Goal: Information Seeking & Learning: Learn about a topic

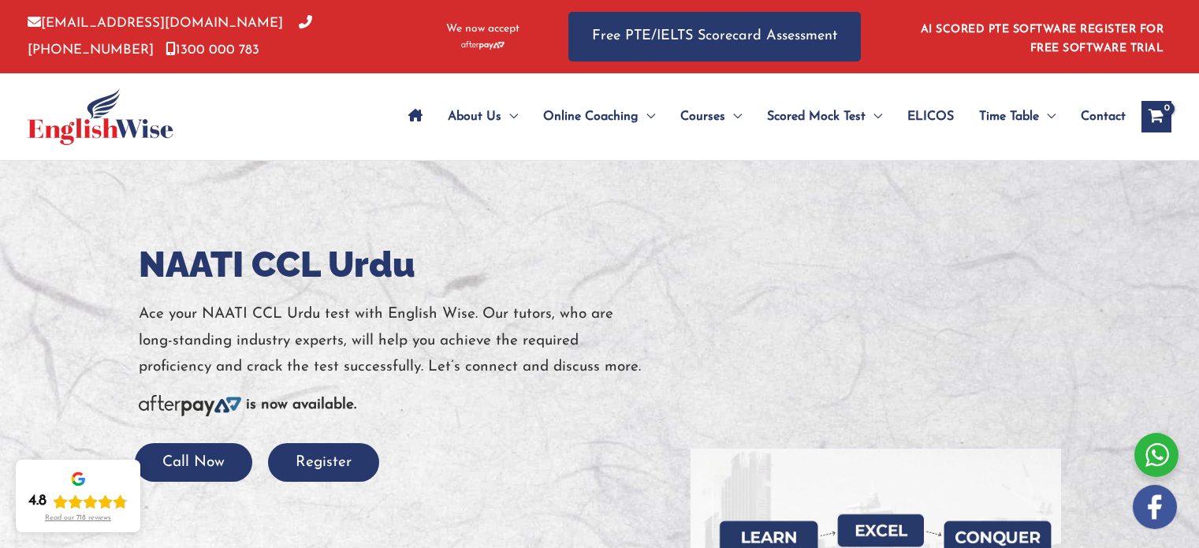
click at [610, 301] on p "Ace your NAATI CCL Urdu test with English Wise. Our tutors, who are long-standi…" at bounding box center [403, 340] width 528 height 79
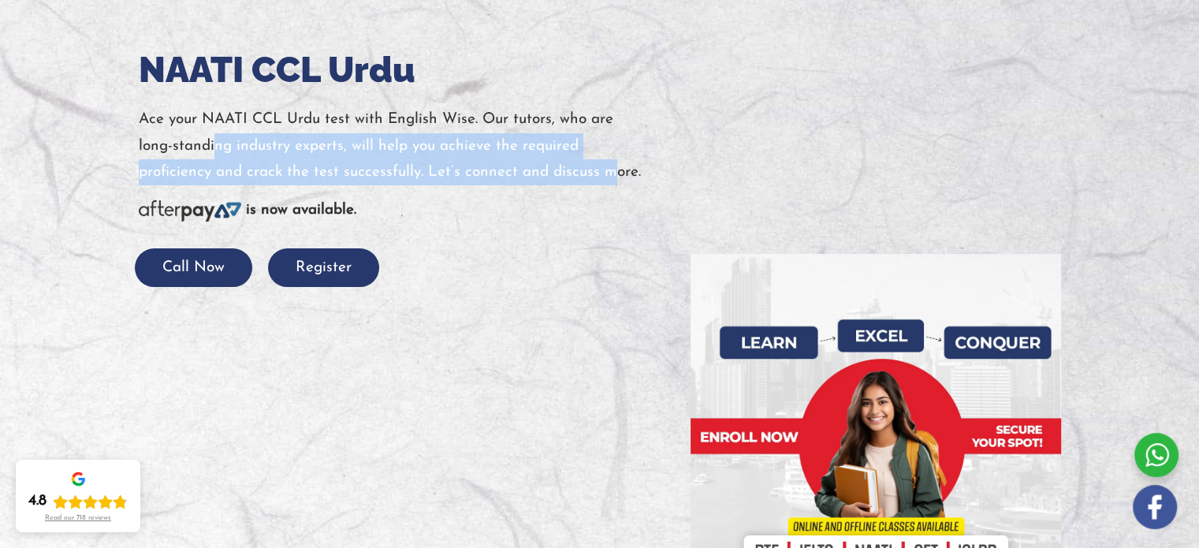
scroll to position [237, 0]
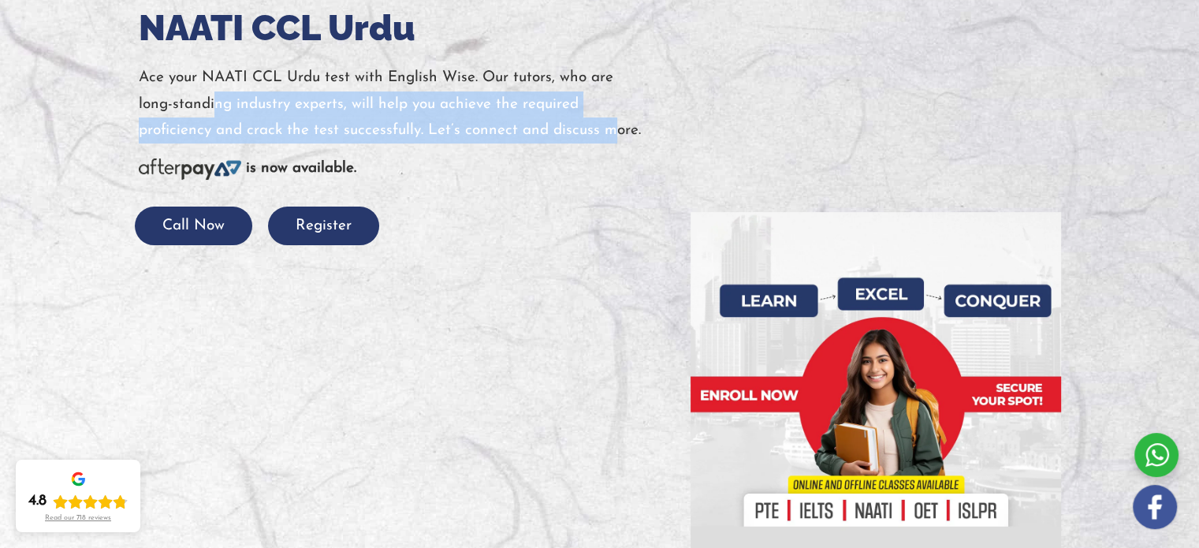
click at [394, 138] on p "Ace your NAATI CCL Urdu test with English Wise. Our tutors, who are long-standi…" at bounding box center [403, 104] width 528 height 79
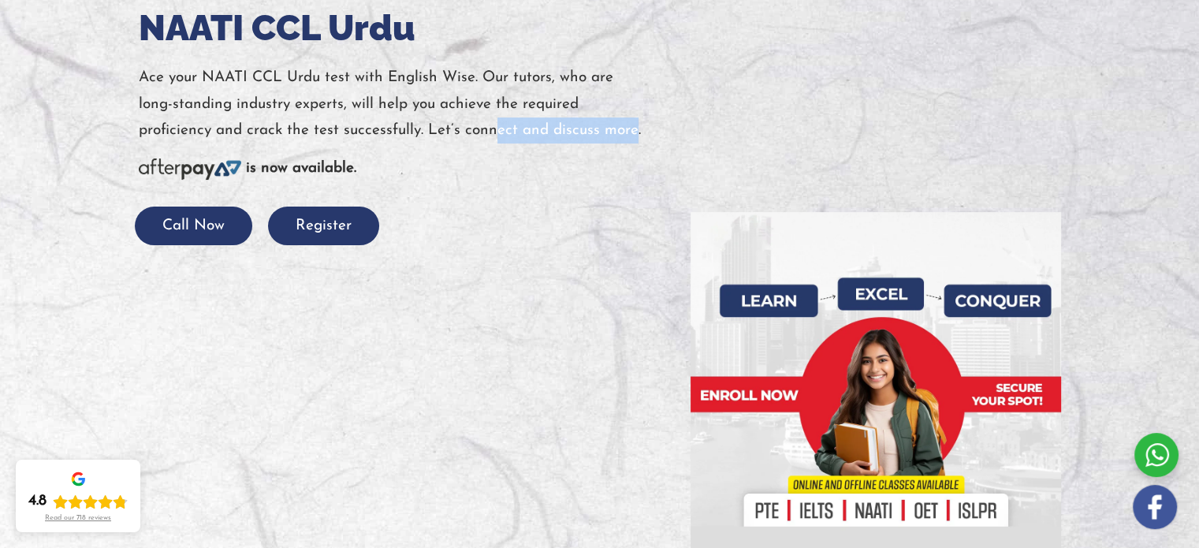
drag, startPoint x: 495, startPoint y: 129, endPoint x: 632, endPoint y: 141, distance: 136.9
click at [632, 141] on p "Ace your NAATI CCL Urdu test with English Wise. Our tutors, who are long-standi…" at bounding box center [403, 104] width 528 height 79
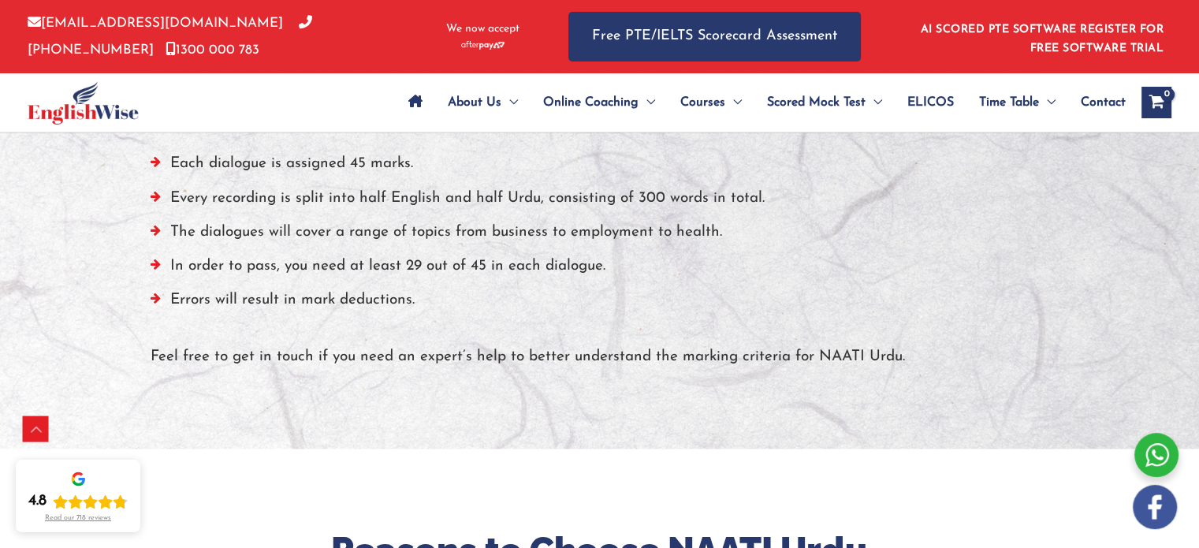
scroll to position [1813, 0]
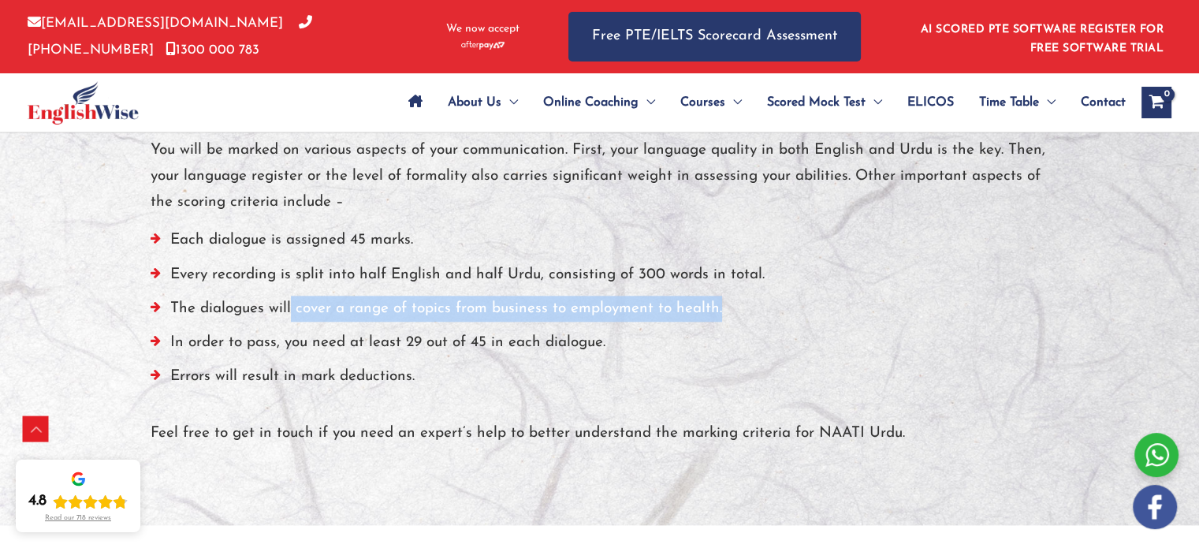
drag, startPoint x: 288, startPoint y: 304, endPoint x: 551, endPoint y: 319, distance: 263.8
click at [717, 316] on li "The dialogues will cover a range of topics from business to employment to healt…" at bounding box center [600, 313] width 899 height 34
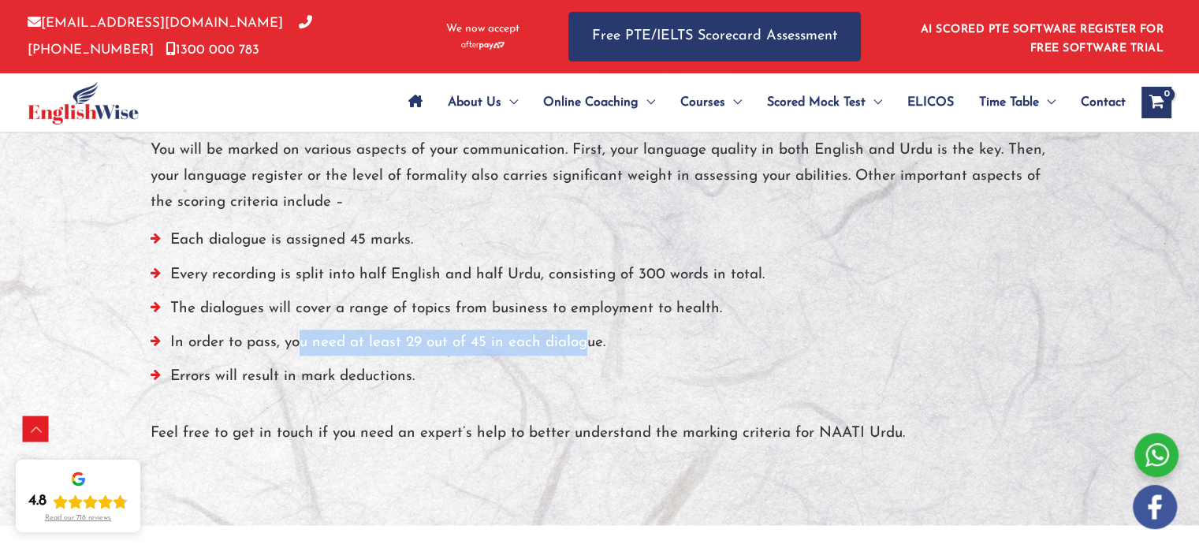
drag, startPoint x: 296, startPoint y: 334, endPoint x: 583, endPoint y: 337, distance: 287.0
click at [583, 337] on li "In order to pass, you need at least 29 out of 45 in each dialogue." at bounding box center [600, 347] width 899 height 34
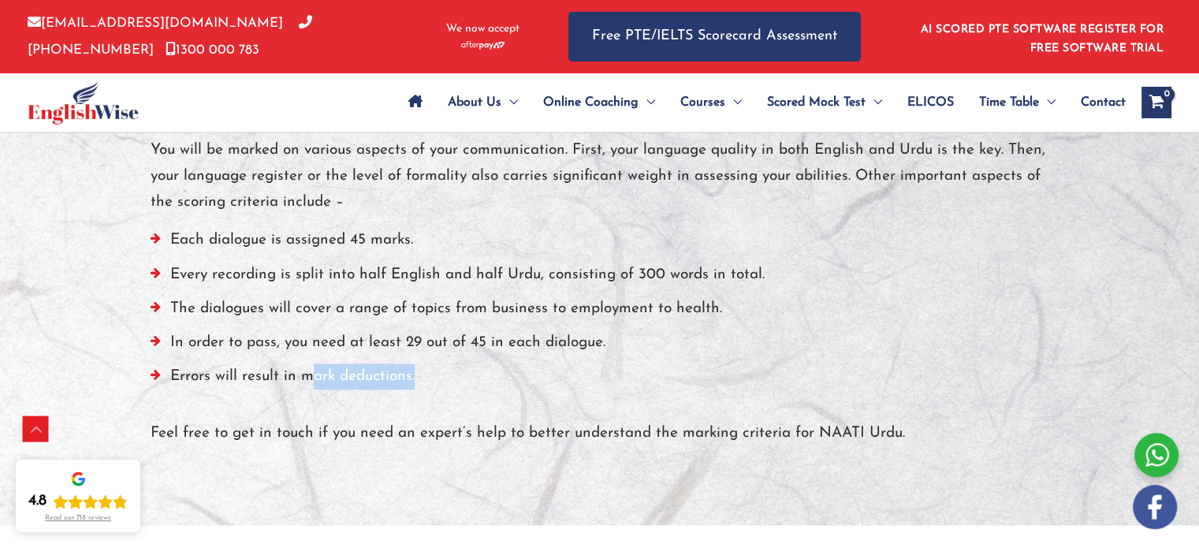
drag, startPoint x: 307, startPoint y: 384, endPoint x: 454, endPoint y: 375, distance: 146.9
click at [454, 375] on li "Errors will result in mark deductions." at bounding box center [600, 380] width 899 height 34
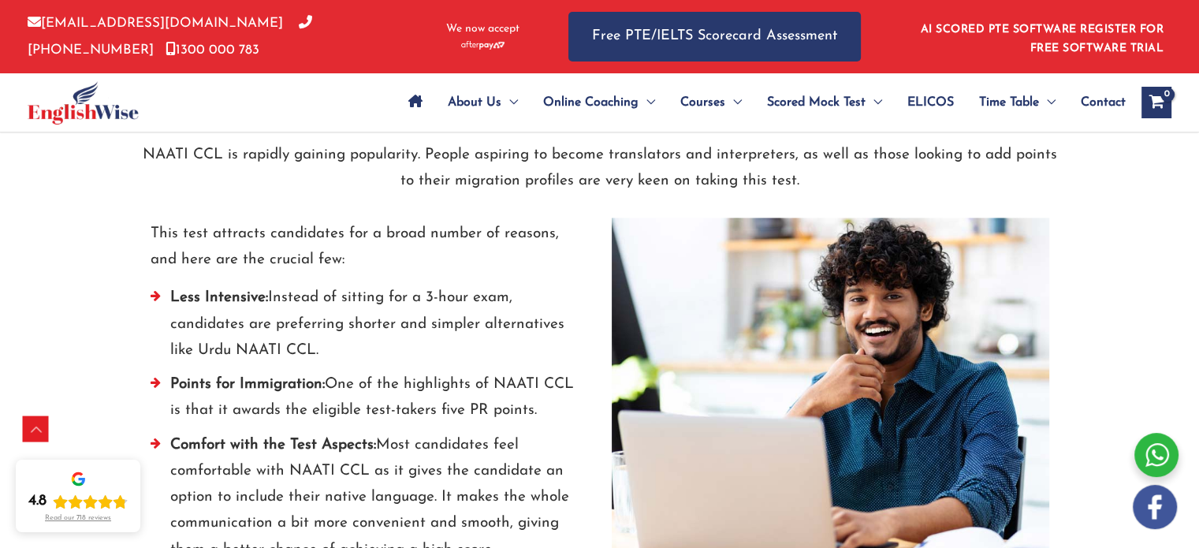
scroll to position [2365, 0]
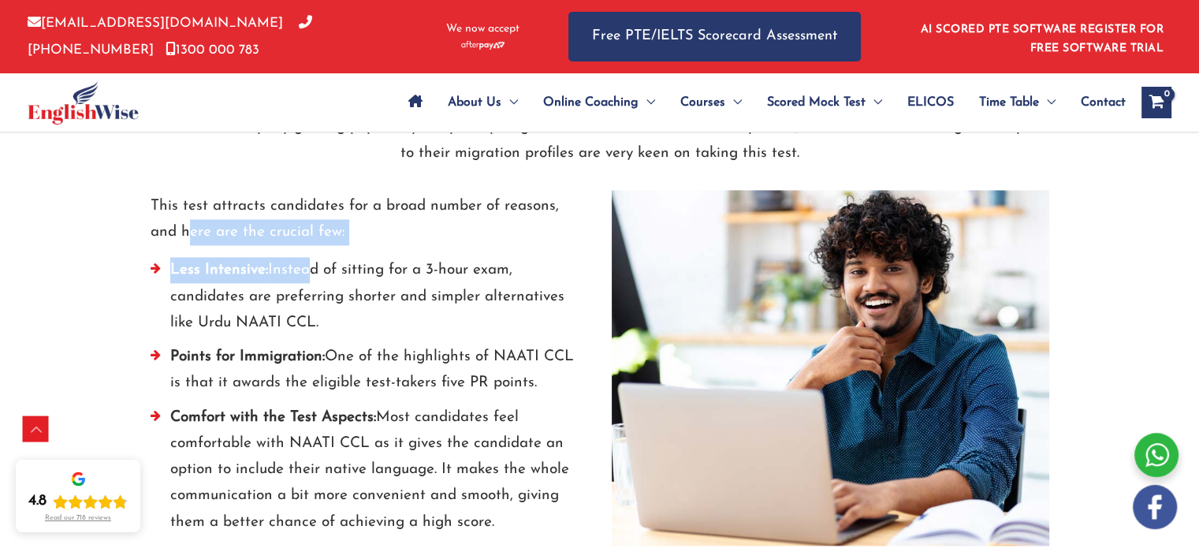
drag, startPoint x: 161, startPoint y: 242, endPoint x: 299, endPoint y: 330, distance: 163.8
click at [299, 277] on div "This test attracts candidates for a broad number of reasons, and here are the c…" at bounding box center [370, 368] width 438 height 350
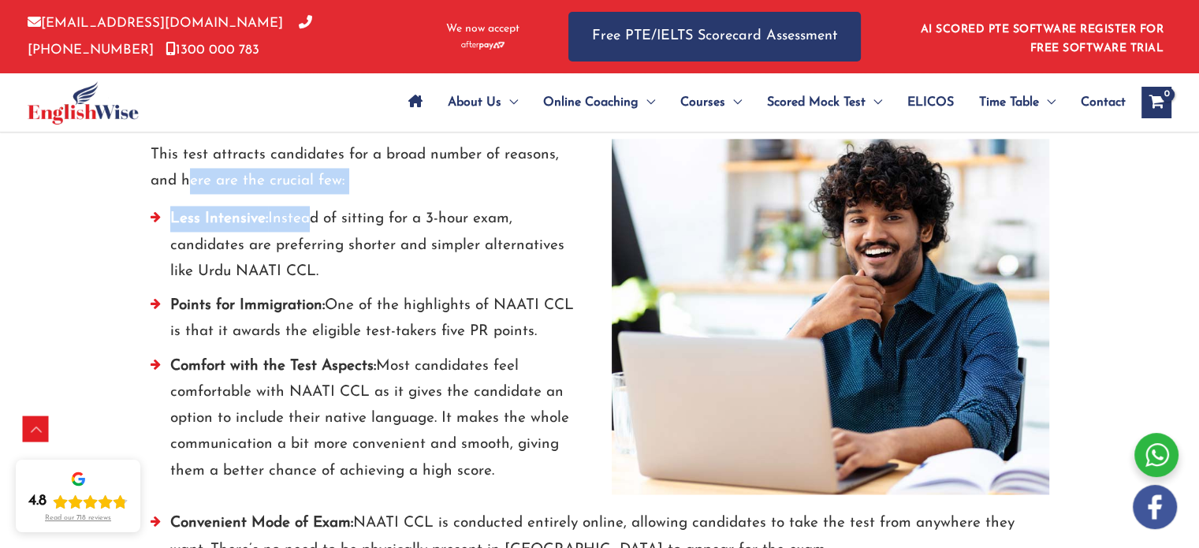
scroll to position [2444, 0]
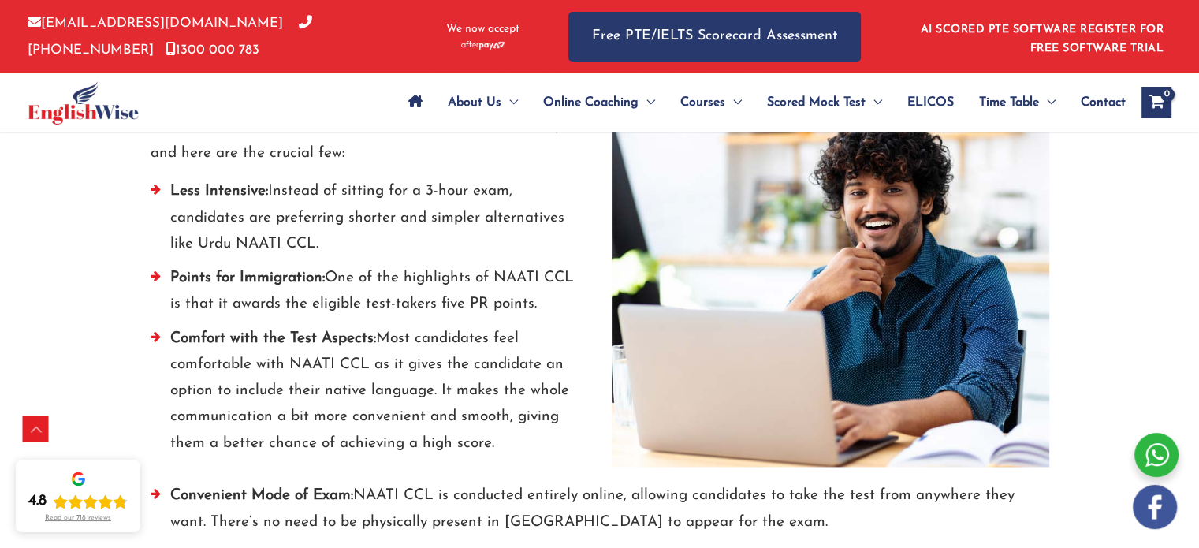
click at [317, 253] on li "Less Intensive: Instead of sitting for a 3-hour exam, candidates are preferring…" at bounding box center [370, 221] width 438 height 87
drag, startPoint x: 217, startPoint y: 212, endPoint x: 486, endPoint y: 239, distance: 270.2
click at [486, 239] on li "Less Intensive: Instead of sitting for a 3-hour exam, candidates are preferring…" at bounding box center [370, 221] width 438 height 87
drag, startPoint x: 236, startPoint y: 282, endPoint x: 398, endPoint y: 289, distance: 162.5
click at [426, 270] on li "Points for Immigration: One of the highlights of NAATI CCL is that it awards th…" at bounding box center [370, 295] width 438 height 61
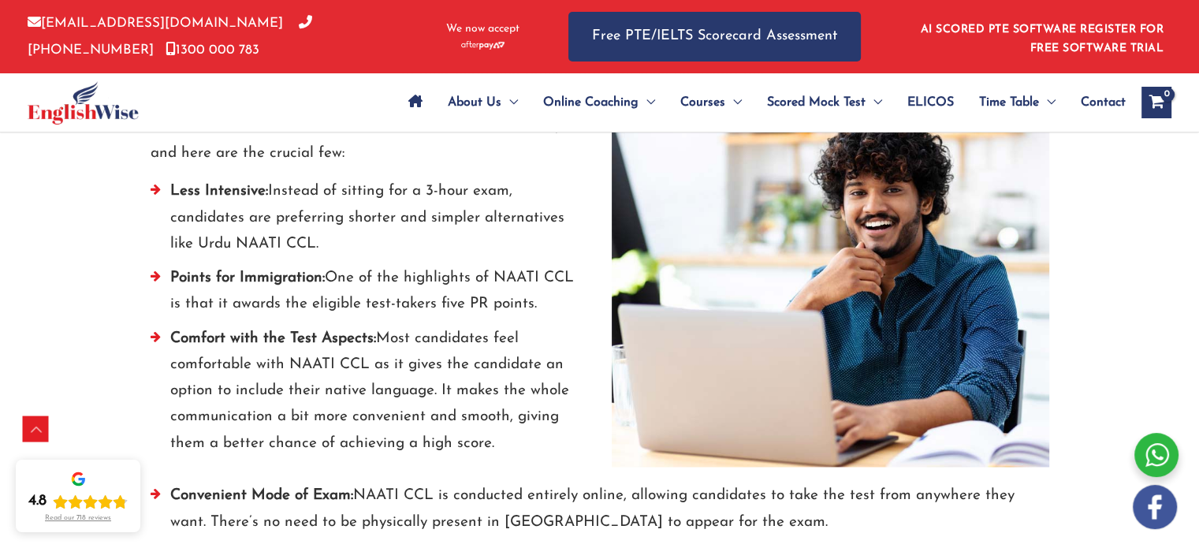
click at [444, 277] on li "Points for Immigration: One of the highlights of NAATI CCL is that it awards th…" at bounding box center [370, 295] width 438 height 61
drag, startPoint x: 464, startPoint y: 290, endPoint x: 254, endPoint y: 305, distance: 211.0
click at [254, 304] on li "Points for Immigration: One of the highlights of NAATI CCL is that it awards th…" at bounding box center [370, 295] width 438 height 61
drag, startPoint x: 347, startPoint y: 343, endPoint x: 231, endPoint y: 331, distance: 116.5
click at [231, 331] on strong "Comfort with the Test Aspects:" at bounding box center [273, 338] width 206 height 15
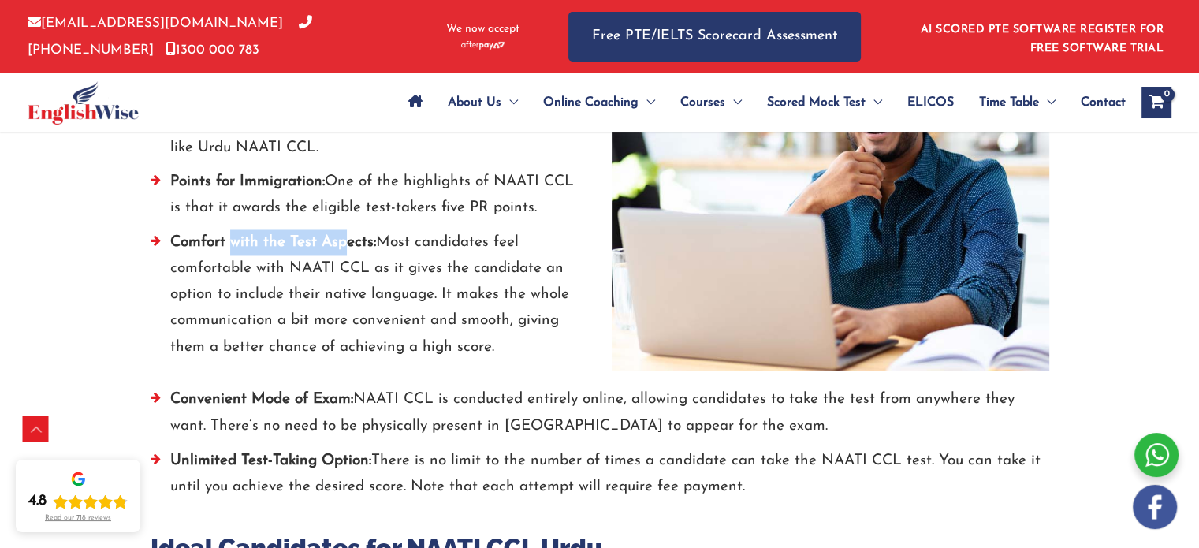
scroll to position [2681, 0]
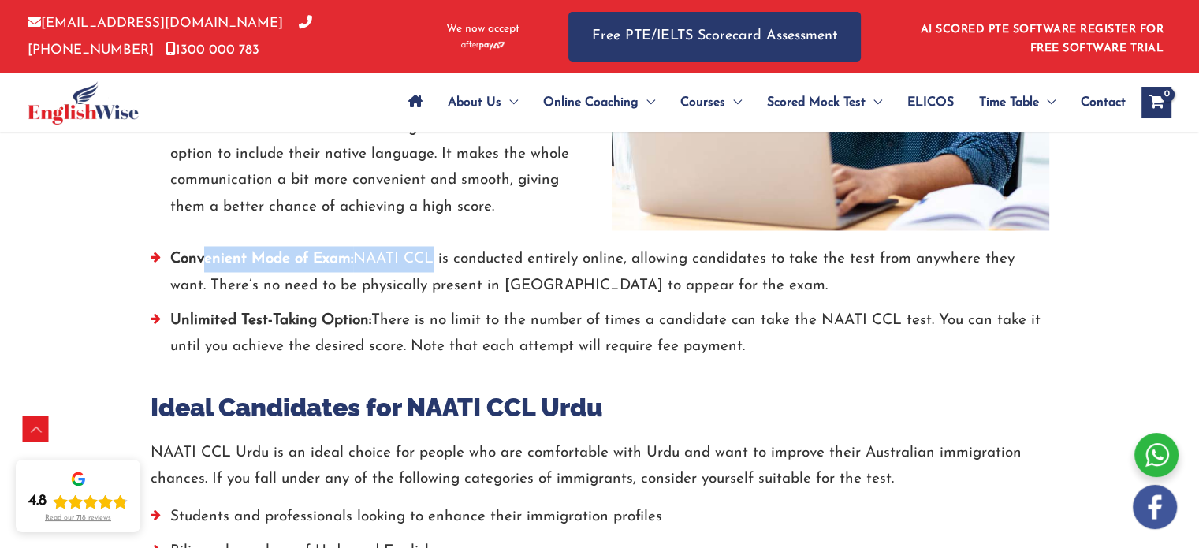
drag, startPoint x: 202, startPoint y: 255, endPoint x: 425, endPoint y: 259, distance: 223.2
click at [430, 255] on li "Convenient Mode of Exam: NAATI CCL is conducted entirely online, allowing candi…" at bounding box center [600, 276] width 899 height 61
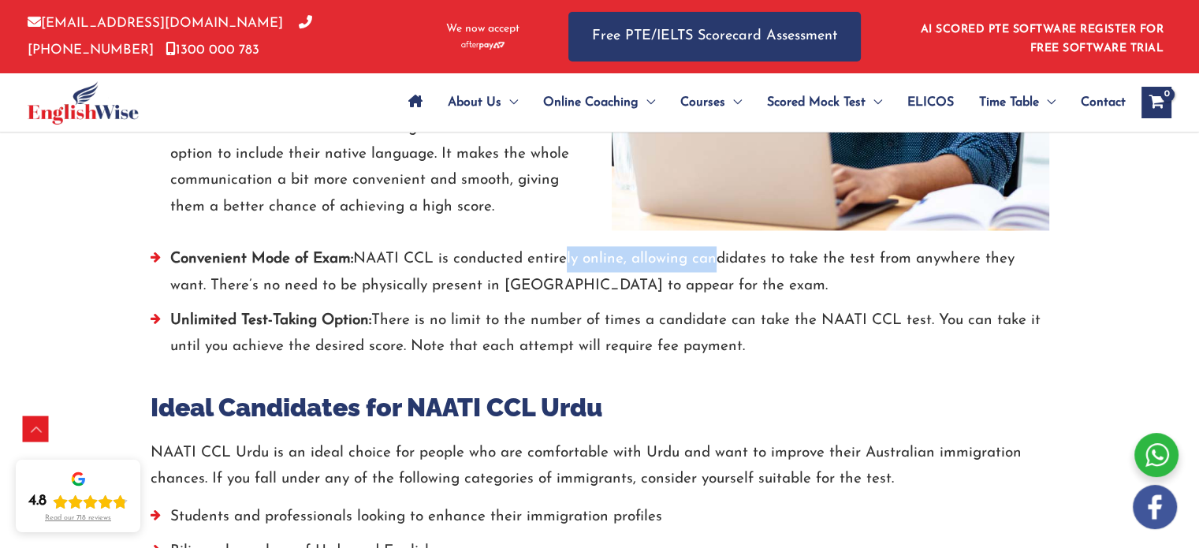
drag, startPoint x: 560, startPoint y: 259, endPoint x: 706, endPoint y: 266, distance: 146.9
click at [706, 266] on li "Convenient Mode of Exam: NAATI CCL is conducted entirely online, allowing candi…" at bounding box center [600, 276] width 899 height 61
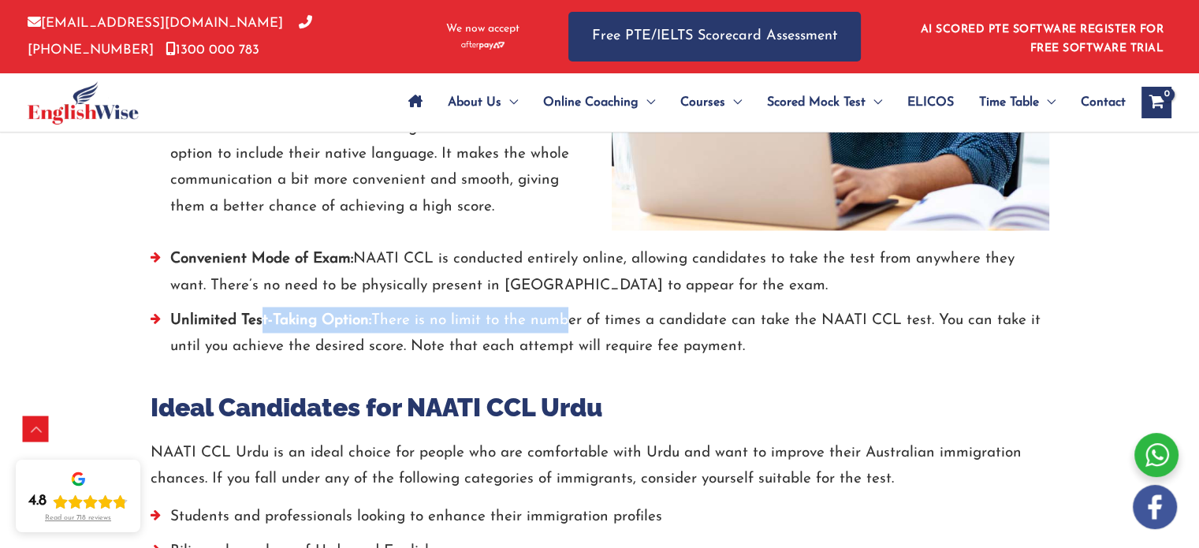
drag, startPoint x: 261, startPoint y: 320, endPoint x: 560, endPoint y: 307, distance: 299.1
click at [560, 307] on li "Unlimited Test-Taking Option: There is no limit to the number of times a candid…" at bounding box center [600, 337] width 899 height 61
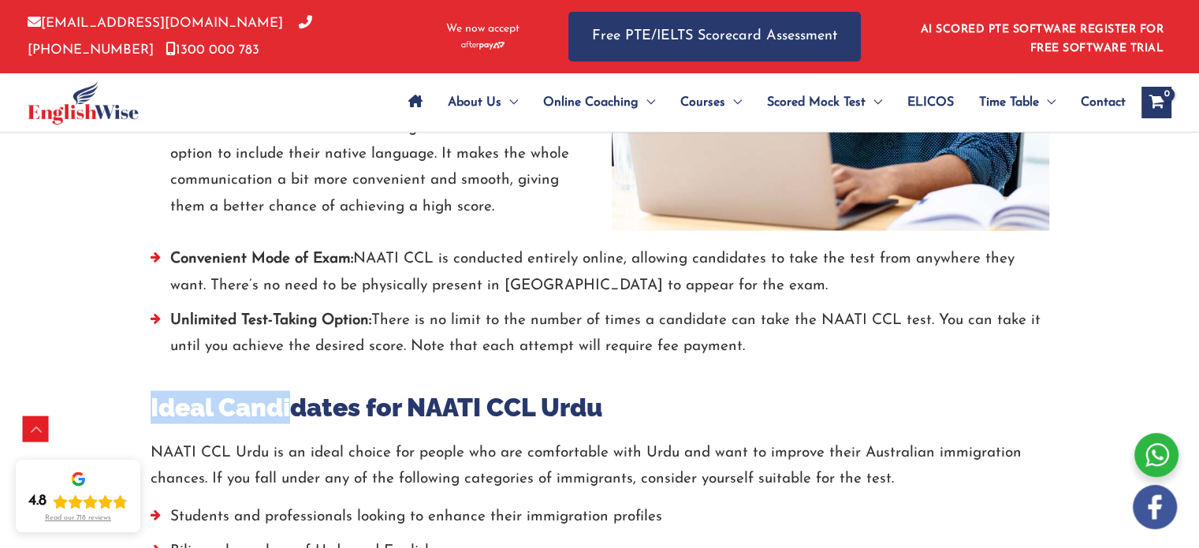
drag, startPoint x: 298, startPoint y: 397, endPoint x: 635, endPoint y: 381, distance: 337.8
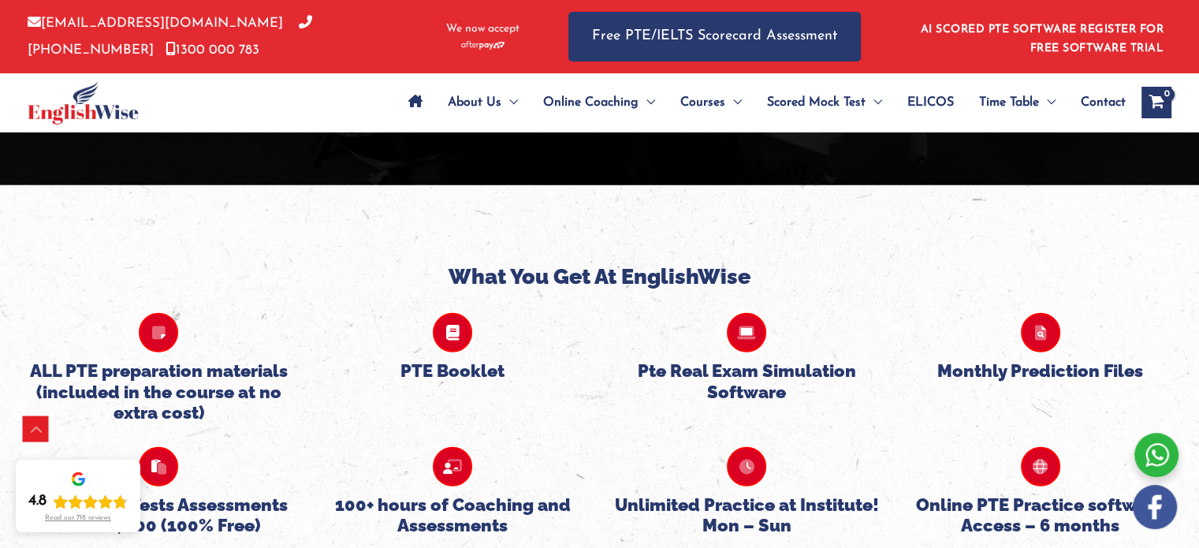
scroll to position [4021, 0]
